Goal: Check status: Check status

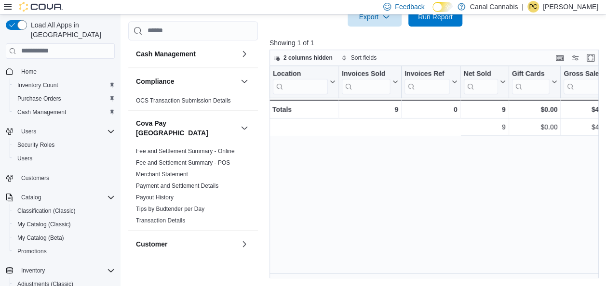
scroll to position [0, 264]
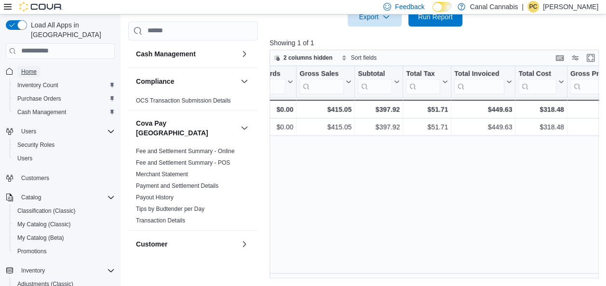
click at [30, 68] on span "Home" at bounding box center [28, 72] width 15 height 8
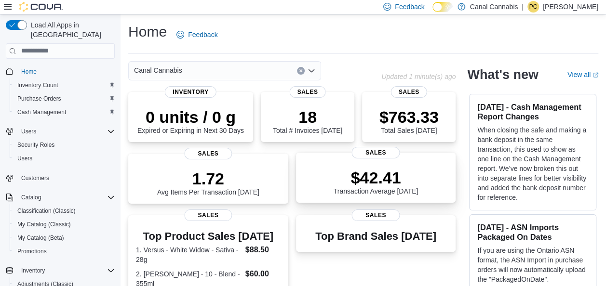
click at [389, 186] on p "$42.41" at bounding box center [376, 177] width 85 height 19
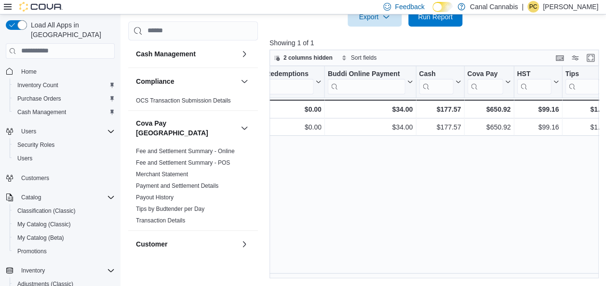
scroll to position [0, 1177]
